Goal: Transaction & Acquisition: Purchase product/service

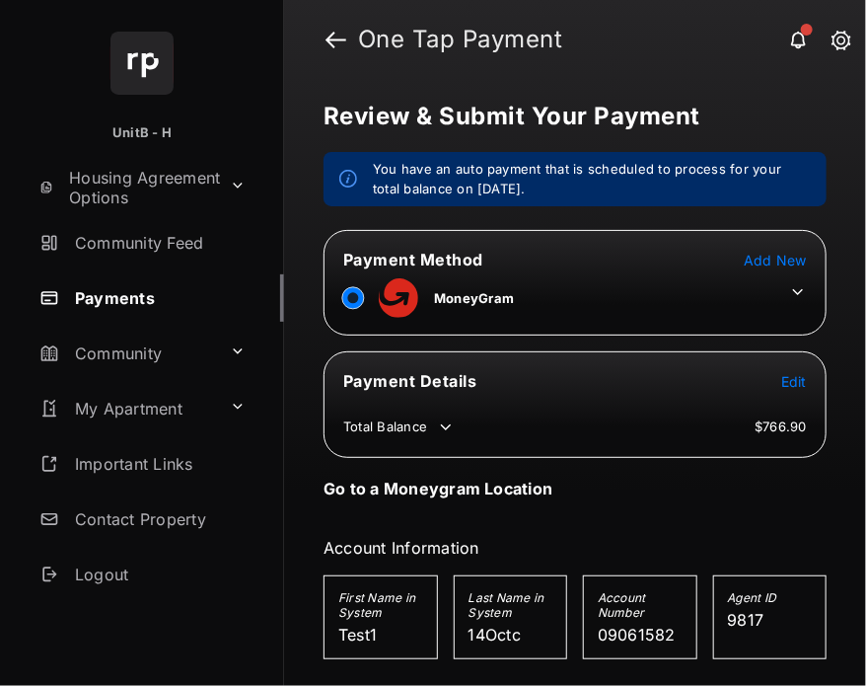
click at [793, 294] on icon at bounding box center [798, 292] width 18 height 18
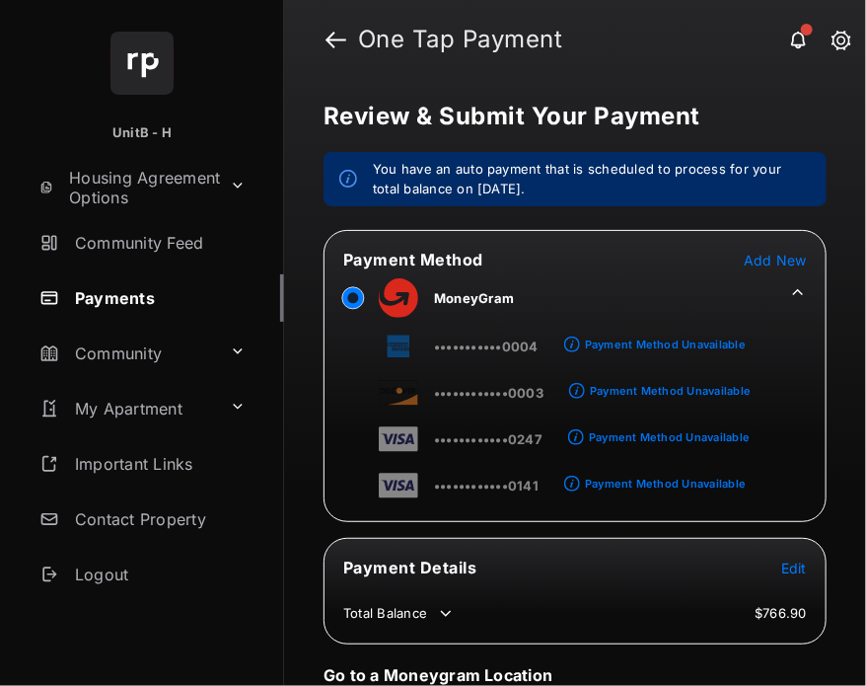
click at [792, 264] on span "Add New" at bounding box center [775, 260] width 63 height 17
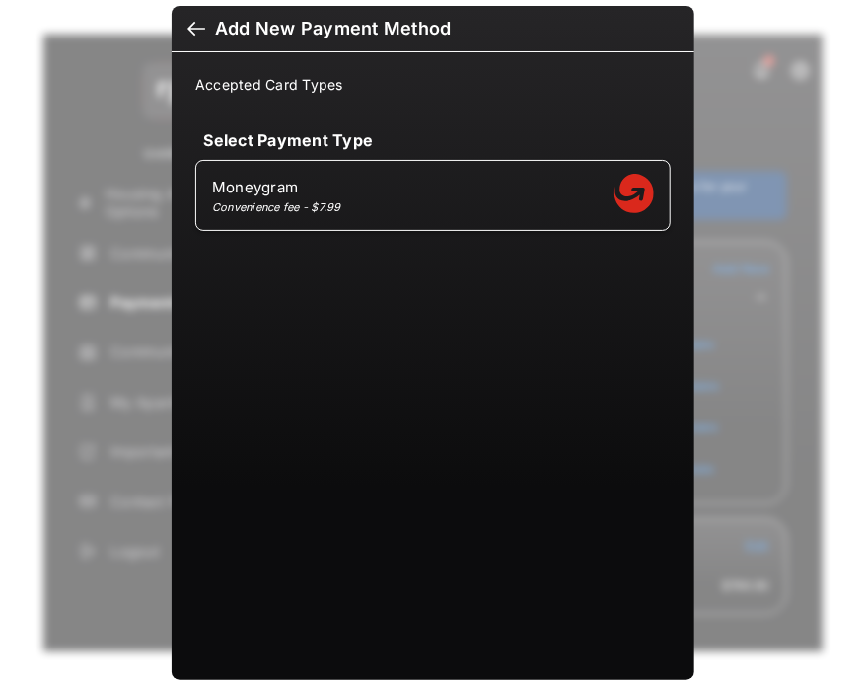
click at [193, 31] on div at bounding box center [197, 31] width 18 height 22
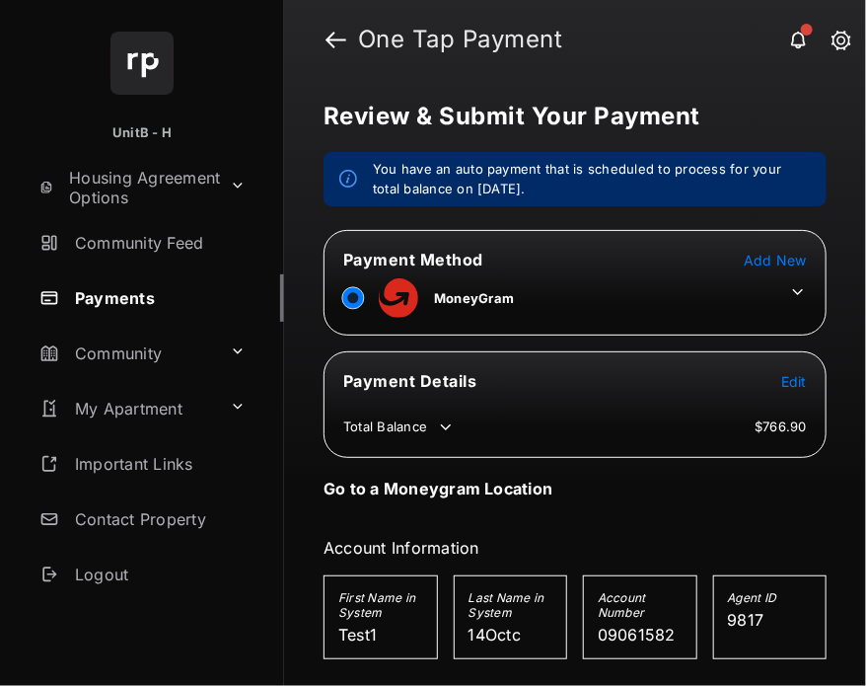
click at [789, 299] on icon at bounding box center [798, 292] width 18 height 18
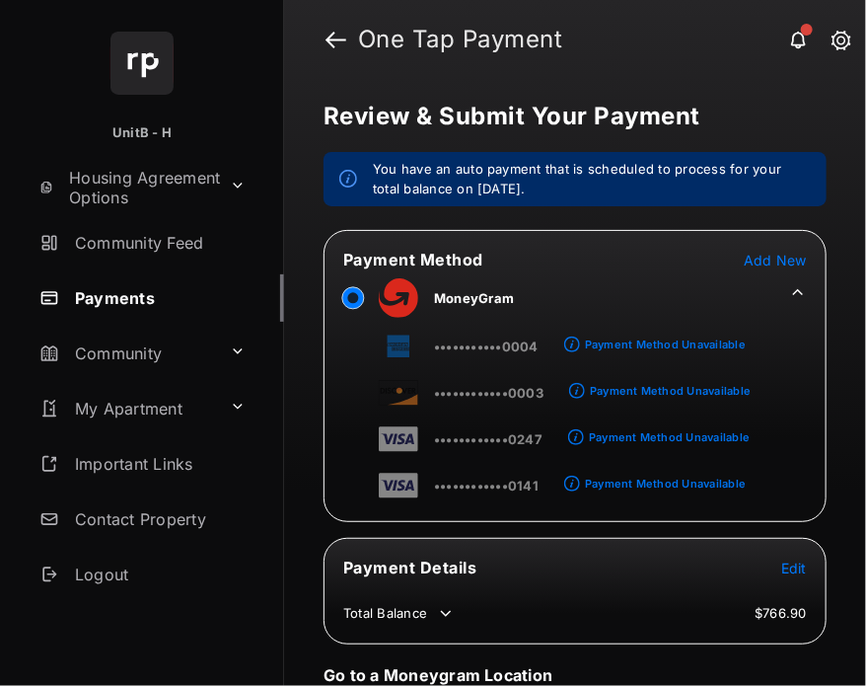
click at [776, 263] on span "Add New" at bounding box center [775, 260] width 63 height 17
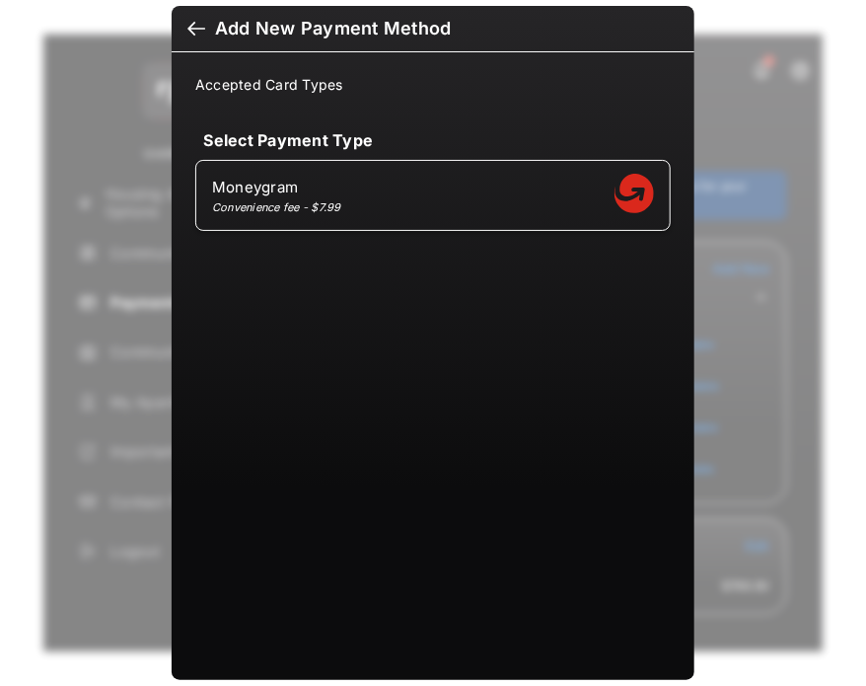
click at [190, 31] on div at bounding box center [197, 31] width 18 height 22
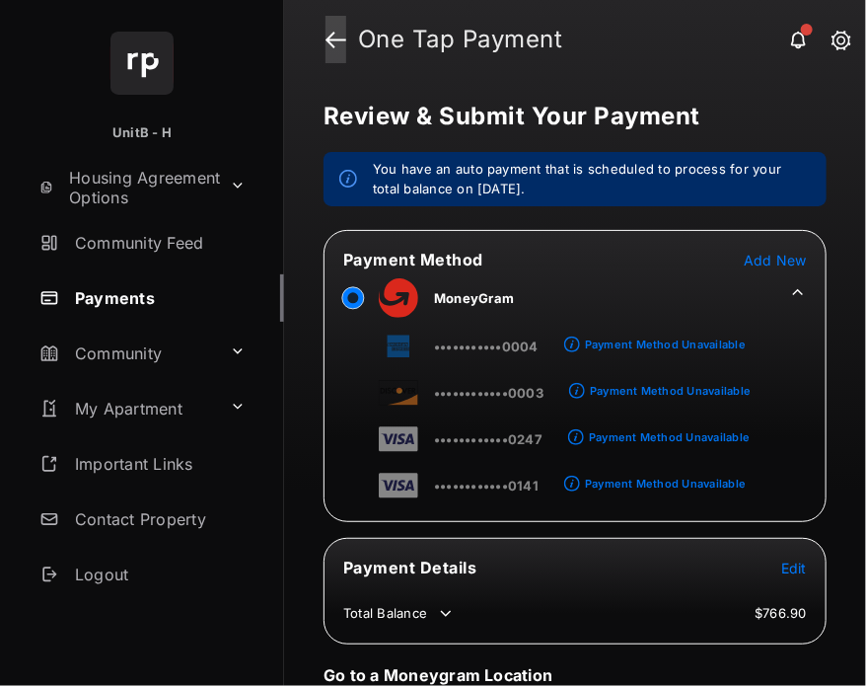
click at [343, 42] on link at bounding box center [336, 39] width 21 height 47
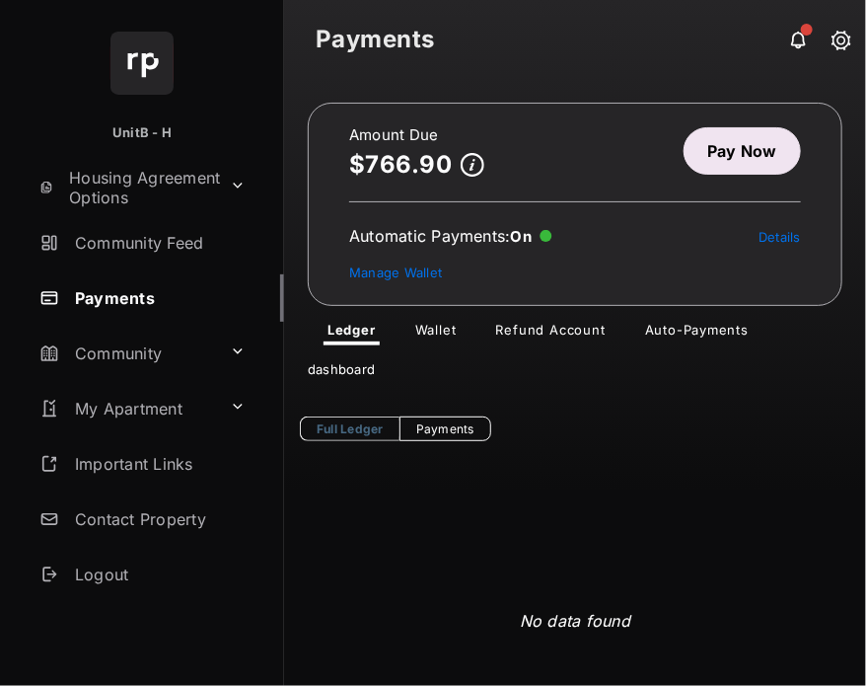
click at [718, 148] on link "Pay Now" at bounding box center [742, 150] width 117 height 47
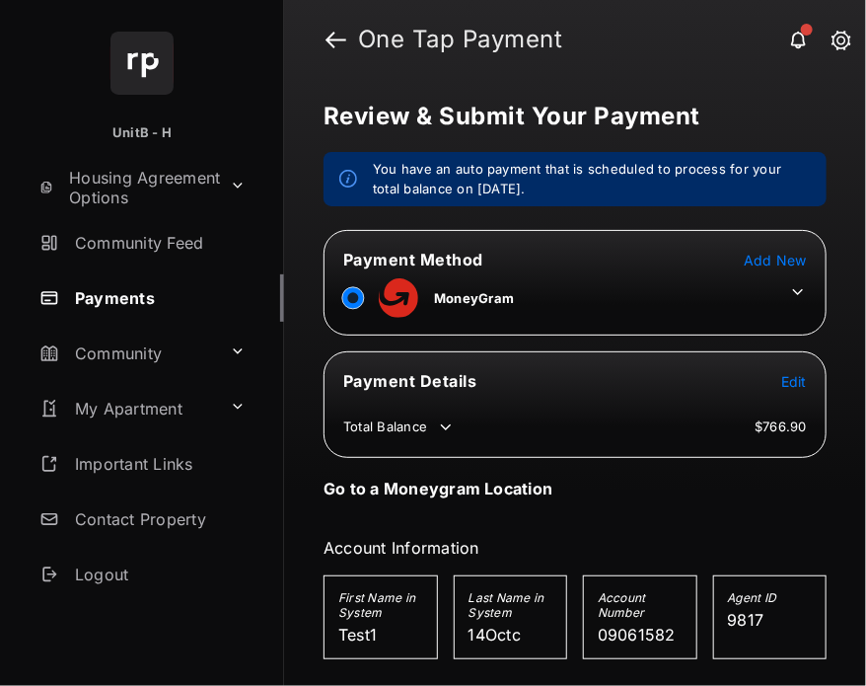
click at [792, 283] on icon at bounding box center [798, 292] width 18 height 18
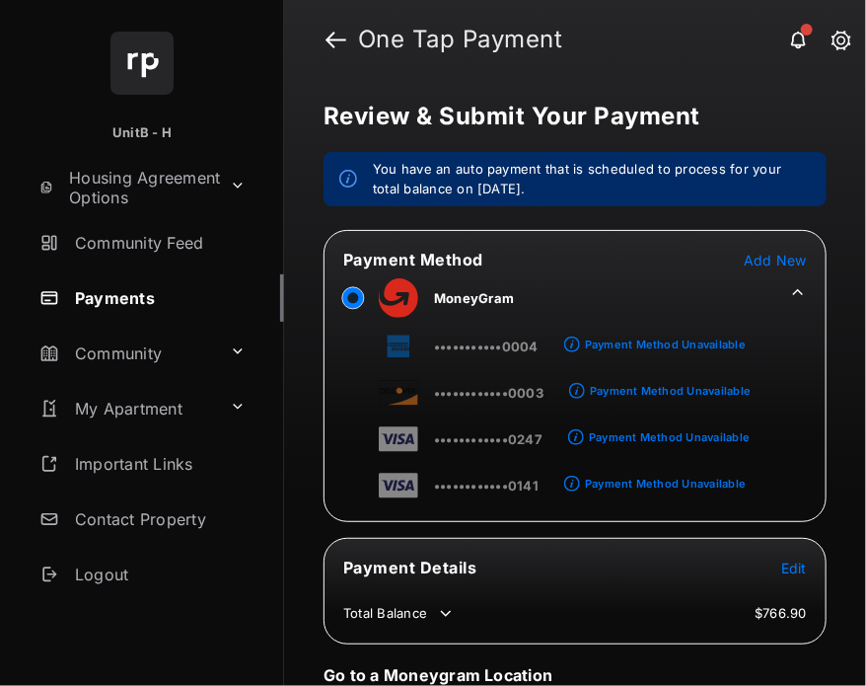
click at [787, 257] on span "Add New" at bounding box center [775, 260] width 63 height 17
